Goal: Task Accomplishment & Management: Use online tool/utility

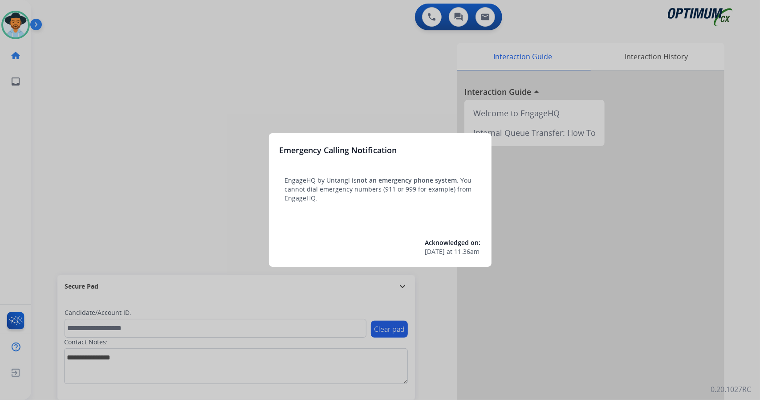
click at [157, 143] on div at bounding box center [380, 200] width 760 height 400
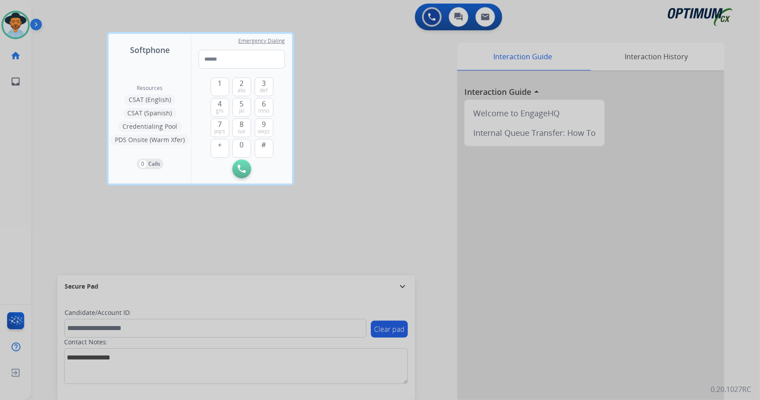
click at [90, 32] on div at bounding box center [380, 200] width 760 height 400
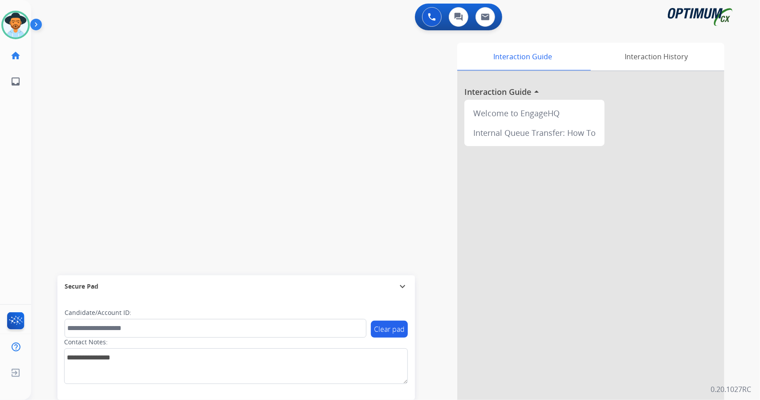
click at [63, 170] on div "swap_horiz Break voice bridge close_fullscreen Connect 3-Way Call merge_type Se…" at bounding box center [384, 217] width 707 height 371
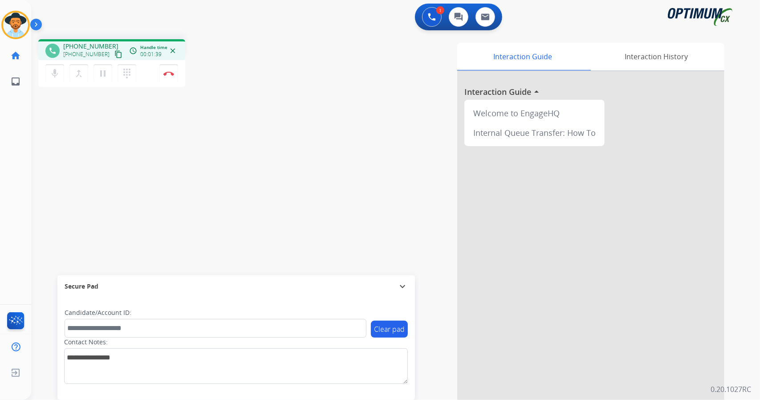
click at [114, 51] on mat-icon "content_copy" at bounding box center [118, 54] width 8 height 8
click at [171, 74] on img at bounding box center [168, 73] width 11 height 4
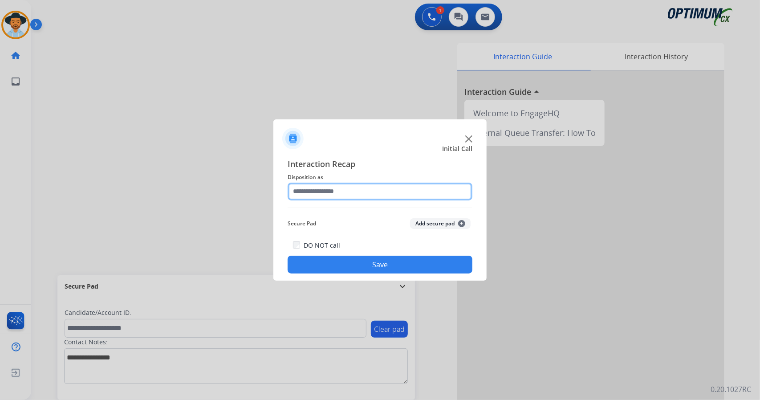
click at [308, 184] on input "text" at bounding box center [379, 191] width 185 height 18
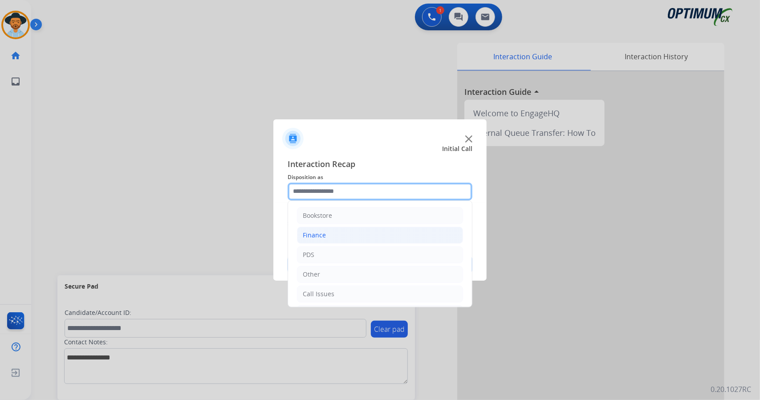
scroll to position [58, 0]
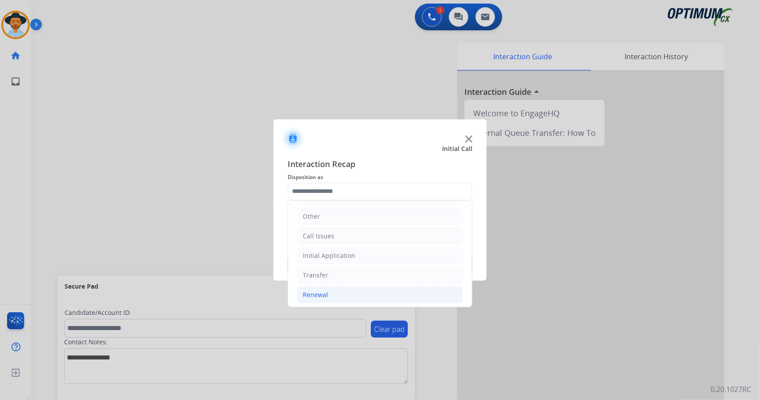
click at [337, 299] on li "Renewal" at bounding box center [380, 294] width 166 height 17
click at [347, 258] on li "Initial Application" at bounding box center [380, 255] width 166 height 17
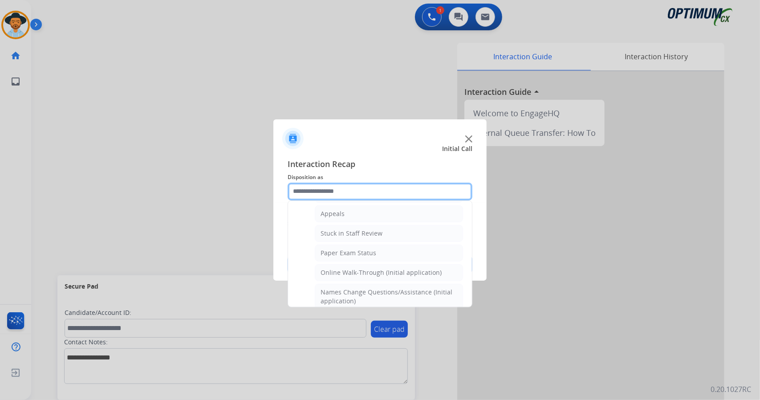
scroll to position [145, 0]
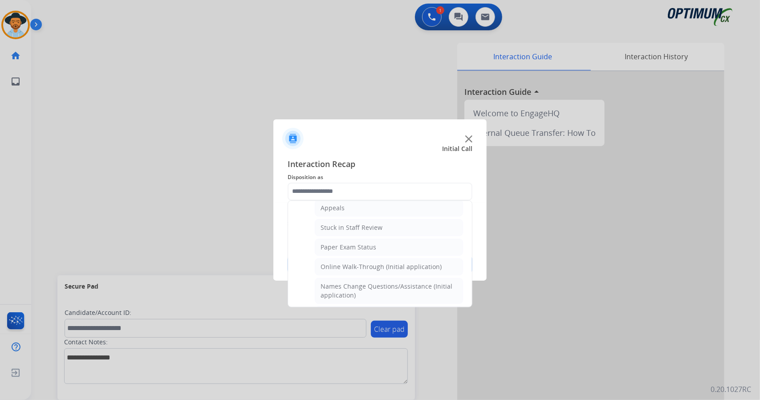
click at [347, 262] on div "Online Walk-Through (Initial application)" at bounding box center [380, 266] width 121 height 9
type input "**********"
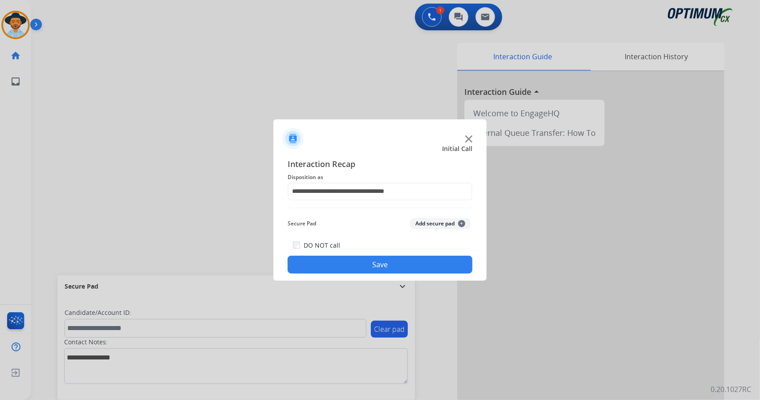
click at [362, 263] on button "Save" at bounding box center [379, 264] width 185 height 18
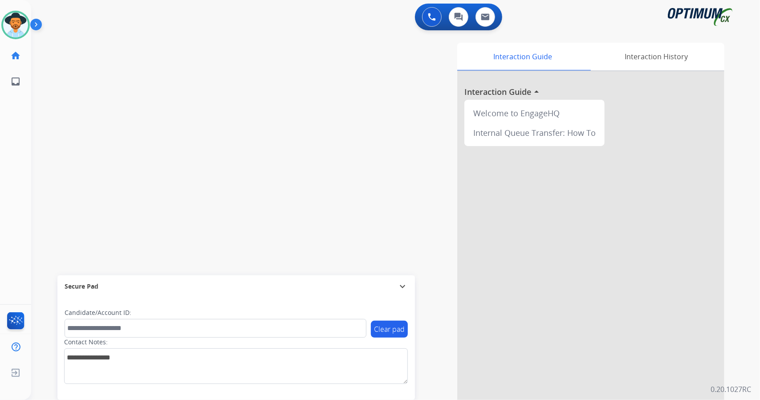
click at [169, 247] on div "swap_horiz Break voice bridge close_fullscreen Connect 3-Way Call merge_type Se…" at bounding box center [384, 217] width 707 height 371
click at [26, 24] on img at bounding box center [15, 24] width 25 height 25
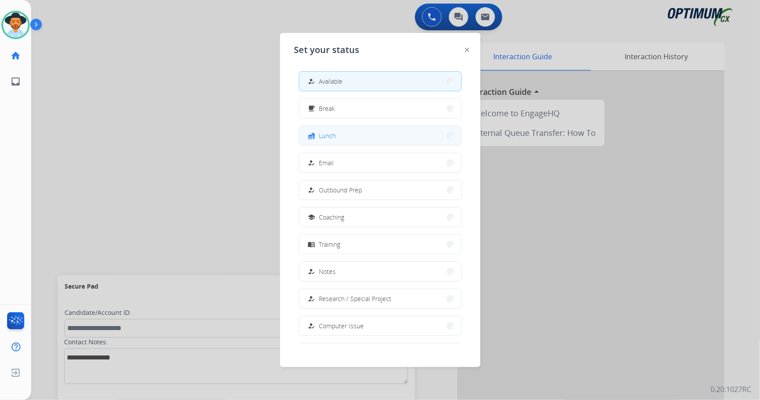
click at [344, 134] on button "fastfood Lunch" at bounding box center [380, 135] width 162 height 19
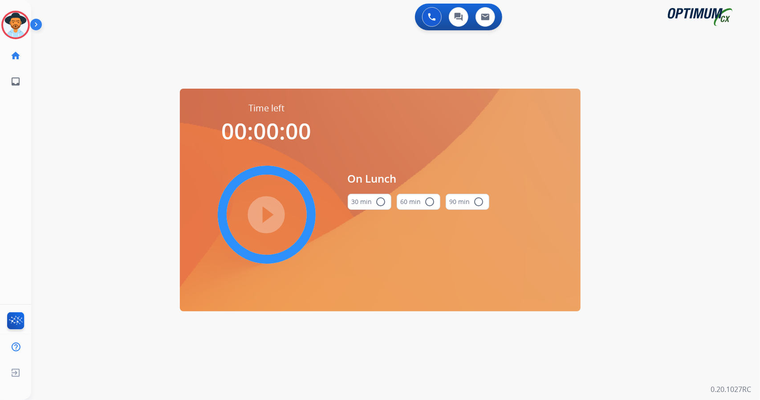
click at [730, 293] on div "0 Voice Interactions 0 Chat Interactions 0 Email Interactions swap_horiz Break …" at bounding box center [395, 200] width 728 height 400
click at [360, 203] on button "30 min radio_button_unchecked" at bounding box center [370, 202] width 44 height 16
click at [269, 209] on mat-icon "play_circle_filled" at bounding box center [266, 214] width 11 height 11
